Goal: Task Accomplishment & Management: Manage account settings

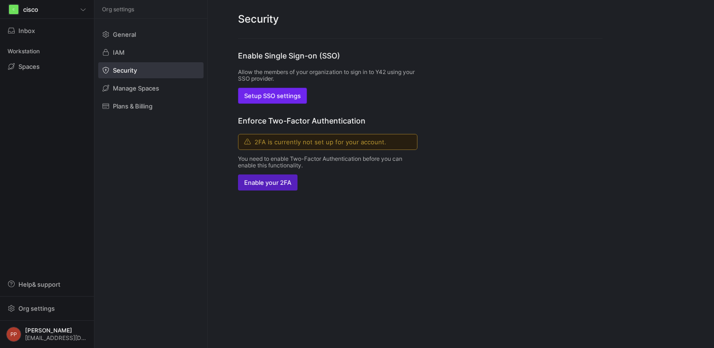
click at [297, 98] on span "Setup SSO settings" at bounding box center [272, 96] width 57 height 8
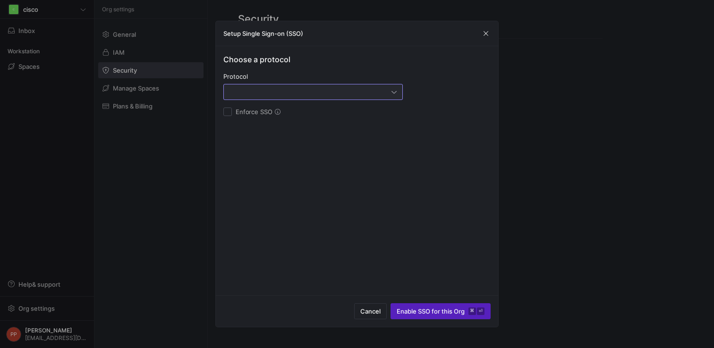
click at [319, 90] on div at bounding box center [310, 92] width 162 height 8
click at [304, 143] on span "OAuth2" at bounding box center [313, 140] width 171 height 8
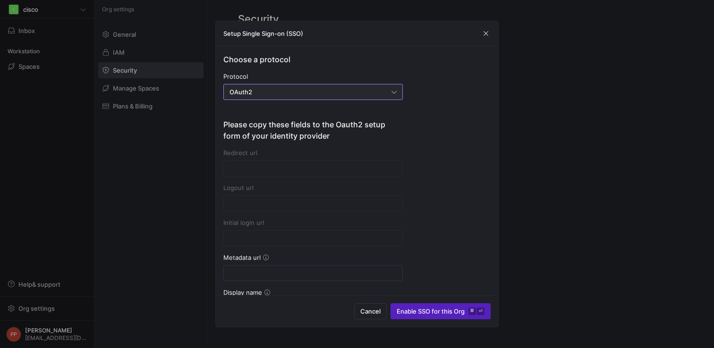
type input "[URL][DOMAIN_NAME]"
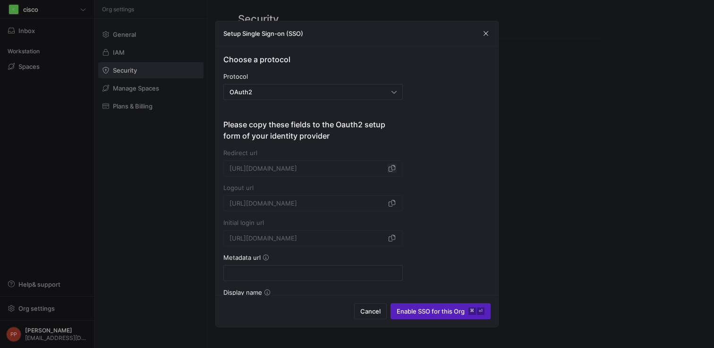
click at [393, 167] on span "button" at bounding box center [391, 168] width 9 height 9
click at [393, 207] on span "button" at bounding box center [391, 203] width 9 height 9
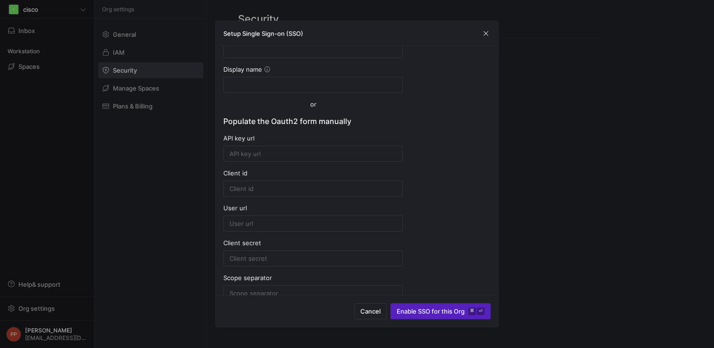
scroll to position [230, 0]
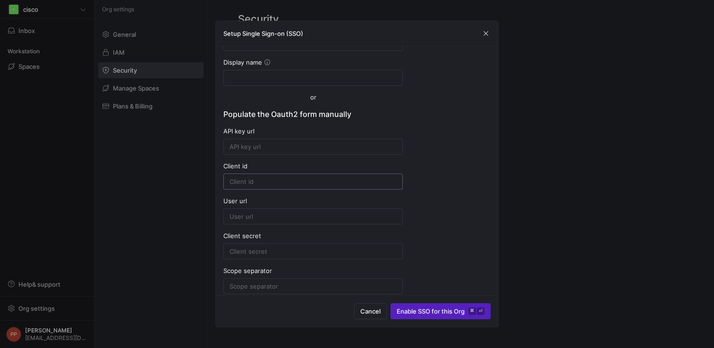
click at [262, 184] on input at bounding box center [312, 182] width 167 height 8
paste input "0oaq601budlXI39z75d7"
type input "0oaq601budlXI39z75d7"
click at [298, 250] on input at bounding box center [312, 252] width 167 height 8
paste input "fu5fLVUfpbsmbOuMdXMTDkmjNsi-acuxITCIrPgEnsVnrAb7zvOWooN4v8jits2V"
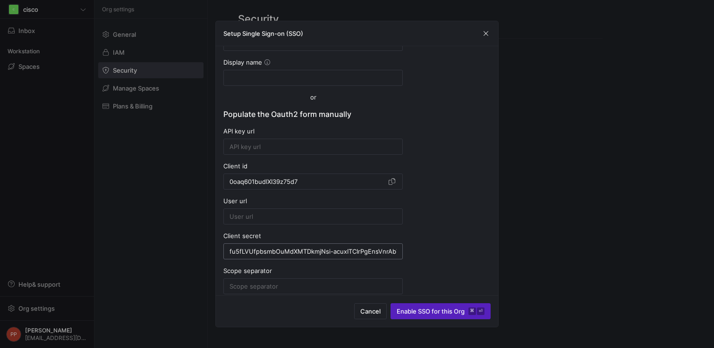
scroll to position [0, 70]
type input "fu5fLVUfpbsmbOuMdXMTDkmjNsi-acuxITCIrPgEnsVnrAb7zvOWooN4v8jits2V"
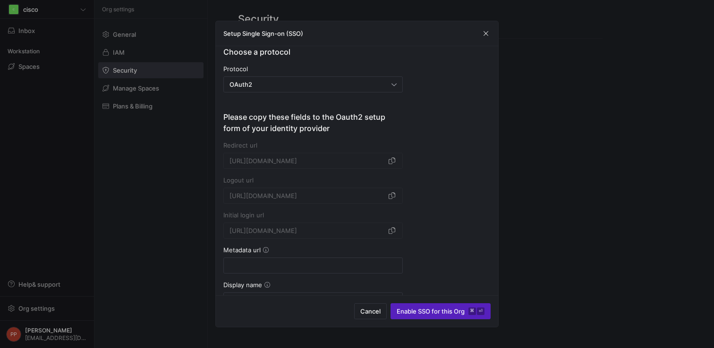
scroll to position [0, 0]
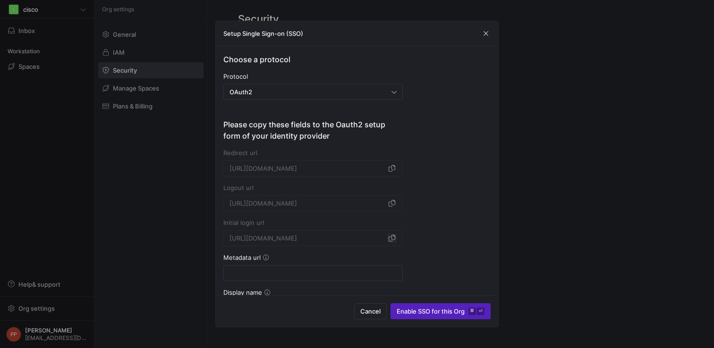
click at [389, 241] on span "button" at bounding box center [391, 238] width 9 height 9
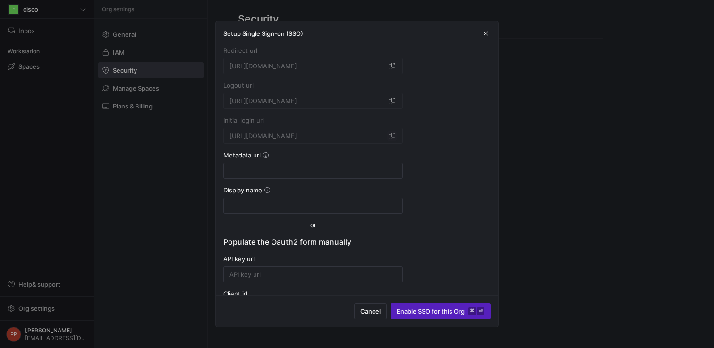
scroll to position [117, 0]
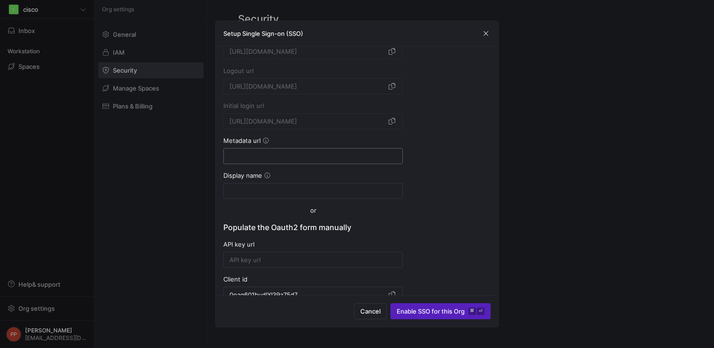
click at [303, 156] on input at bounding box center [312, 156] width 167 height 8
paste input "[URL][DOMAIN_NAME]"
type input "[URL][DOMAIN_NAME]"
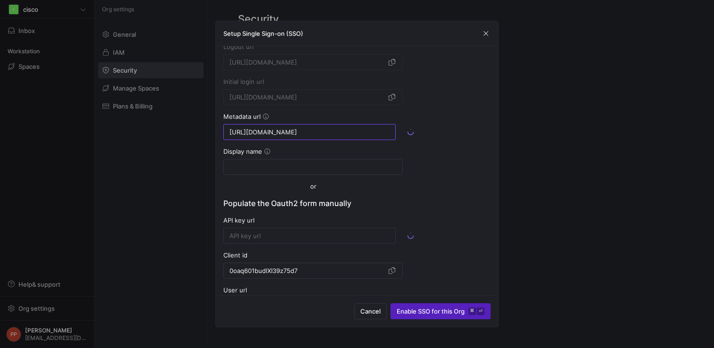
type input "[URL][DOMAIN_NAME]"
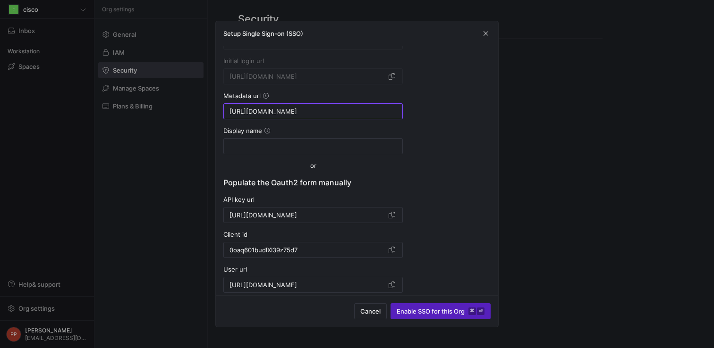
scroll to position [159, 0]
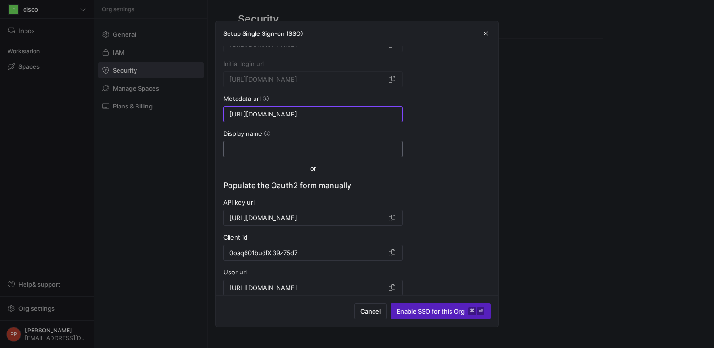
type input "[URL][DOMAIN_NAME]"
click at [299, 149] on input at bounding box center [312, 149] width 167 height 8
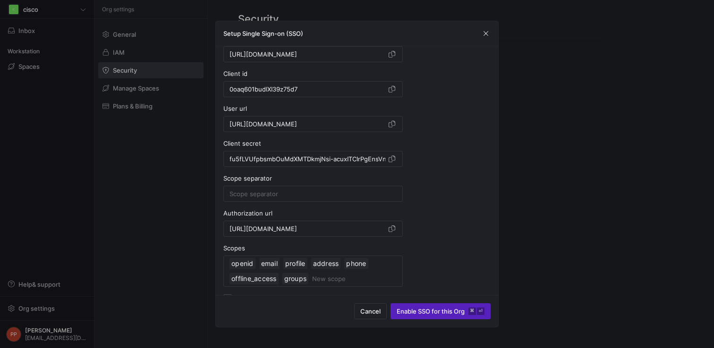
scroll to position [338, 0]
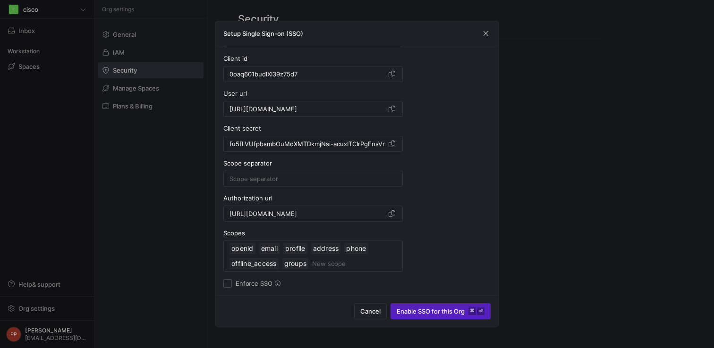
type input "Okta"
click at [267, 178] on input at bounding box center [312, 179] width 167 height 8
click at [429, 314] on span "Enable SSO for this Org ⌘ ⏎" at bounding box center [441, 312] width 88 height 8
